Goal: Obtain resource: Obtain resource

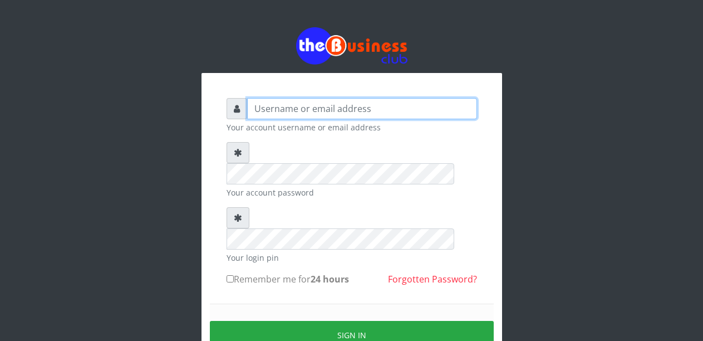
click at [306, 108] on input "text" at bounding box center [362, 108] width 230 height 21
type input "Malamsidi3030"
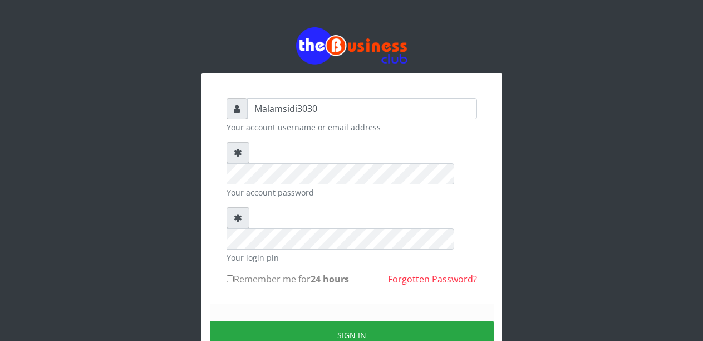
click at [293, 252] on small "Your login pin" at bounding box center [352, 258] width 250 height 12
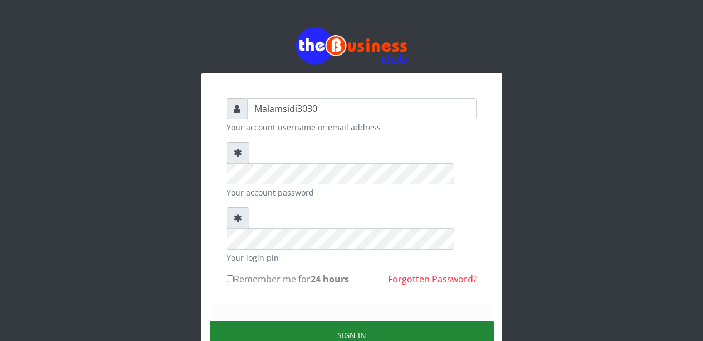
click at [317, 321] on button "Sign in" at bounding box center [352, 335] width 284 height 28
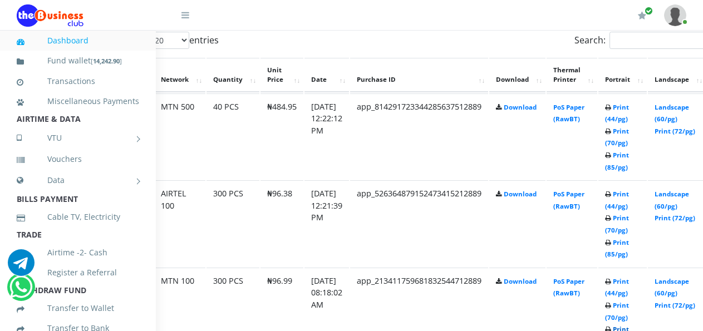
scroll to position [611, 84]
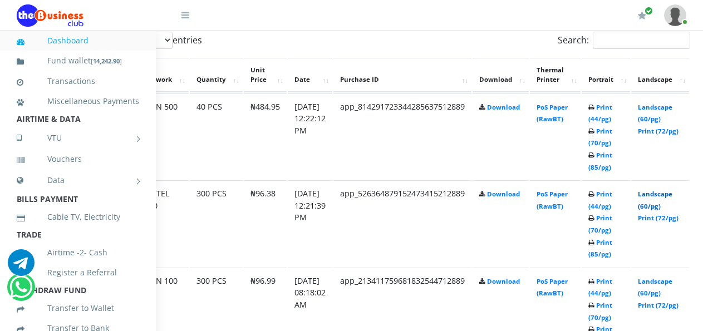
click at [663, 195] on link "Landscape (60/pg)" at bounding box center [655, 200] width 35 height 21
click at [612, 111] on link "Print (44/pg)" at bounding box center [600, 113] width 24 height 21
